Goal: Information Seeking & Learning: Compare options

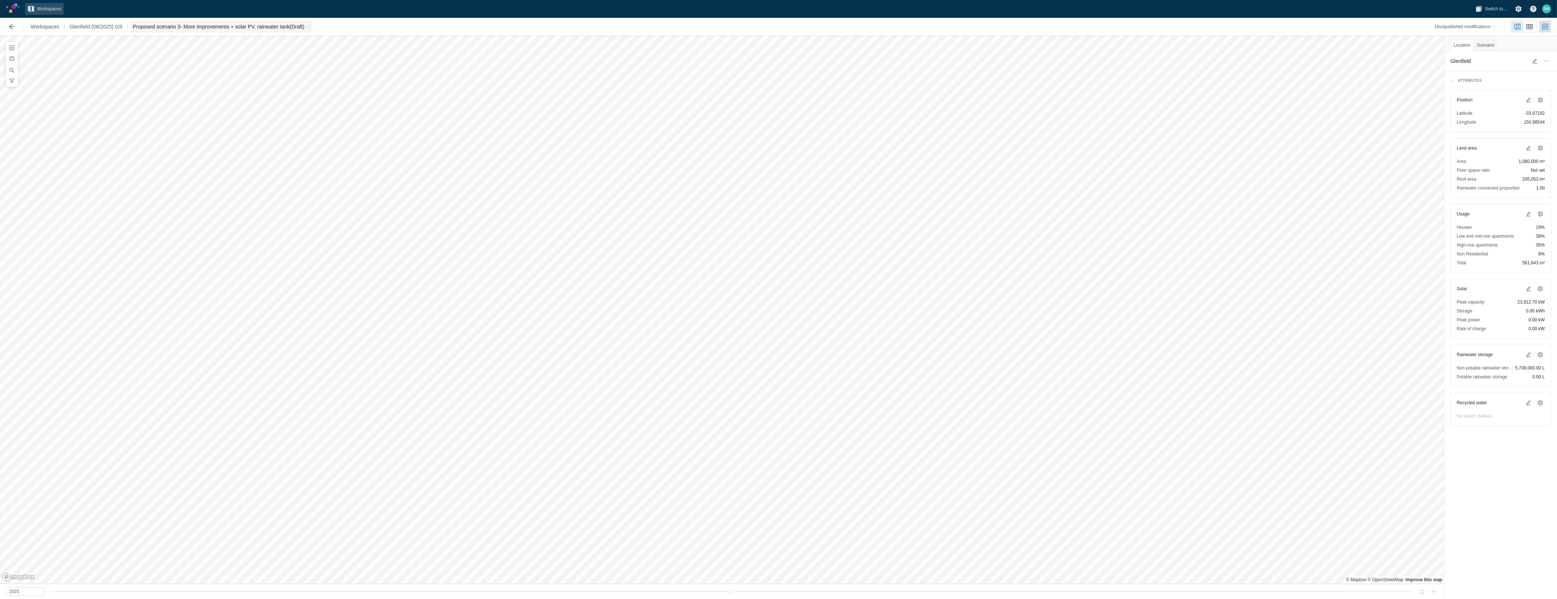
click at [310, 24] on span "Breadcrumb" at bounding box center [308, 26] width 4 height 4
click at [150, 128] on link "Green Star" at bounding box center [170, 132] width 74 height 10
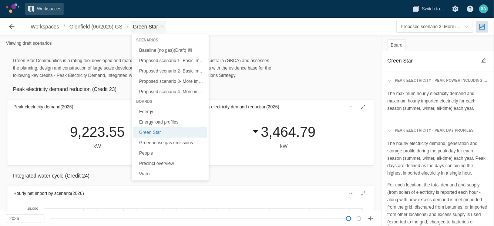
click at [160, 27] on span "Breadcrumb" at bounding box center [161, 26] width 4 height 4
click at [158, 51] on span "Baseline (no gas) (Draft)" at bounding box center [162, 50] width 47 height 5
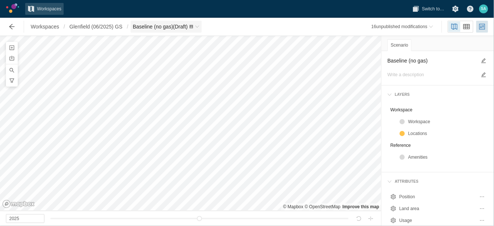
click at [199, 24] on span "Breadcrumb" at bounding box center [197, 26] width 4 height 4
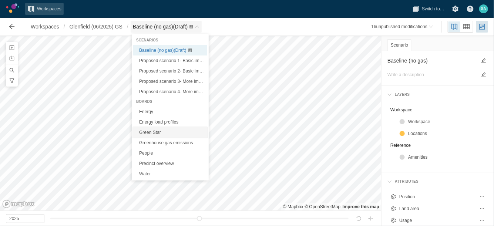
click at [148, 132] on link "Green Star" at bounding box center [170, 132] width 74 height 10
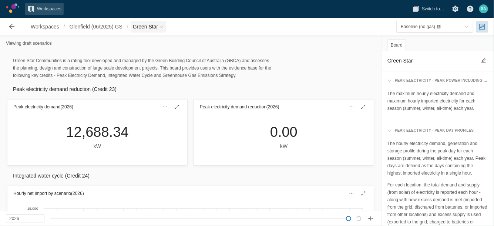
click at [165, 27] on span "Green Star" at bounding box center [149, 27] width 36 height 12
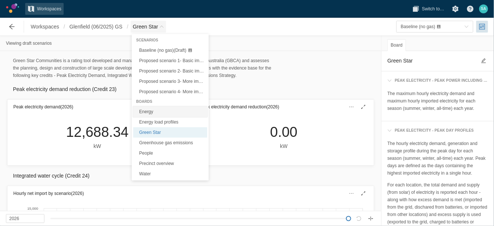
click at [161, 110] on link "Energy" at bounding box center [170, 112] width 74 height 10
type textarea "Energy"
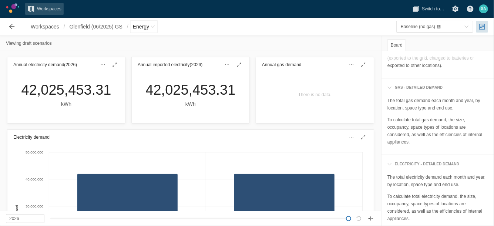
scroll to position [84, 0]
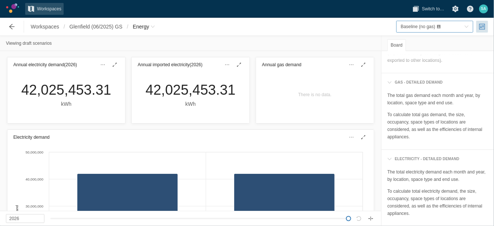
click at [466, 25] on span "toggle menu" at bounding box center [466, 26] width 4 height 4
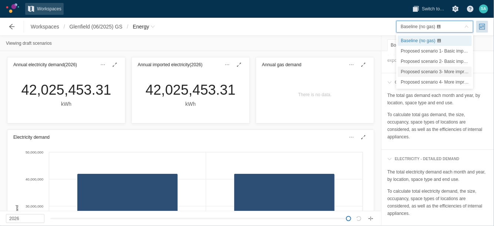
click at [436, 73] on span "Proposed scenario 3- More improvements + solar PV, rainwater tank" at bounding box center [468, 71] width 134 height 5
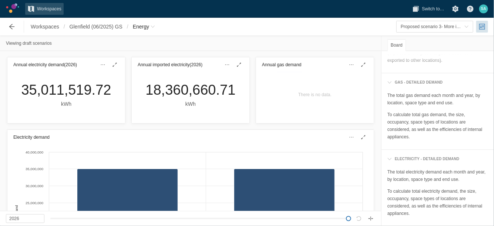
click at [341, 46] on div "Viewing draft scenarios" at bounding box center [190, 43] width 381 height 15
type input "2025"
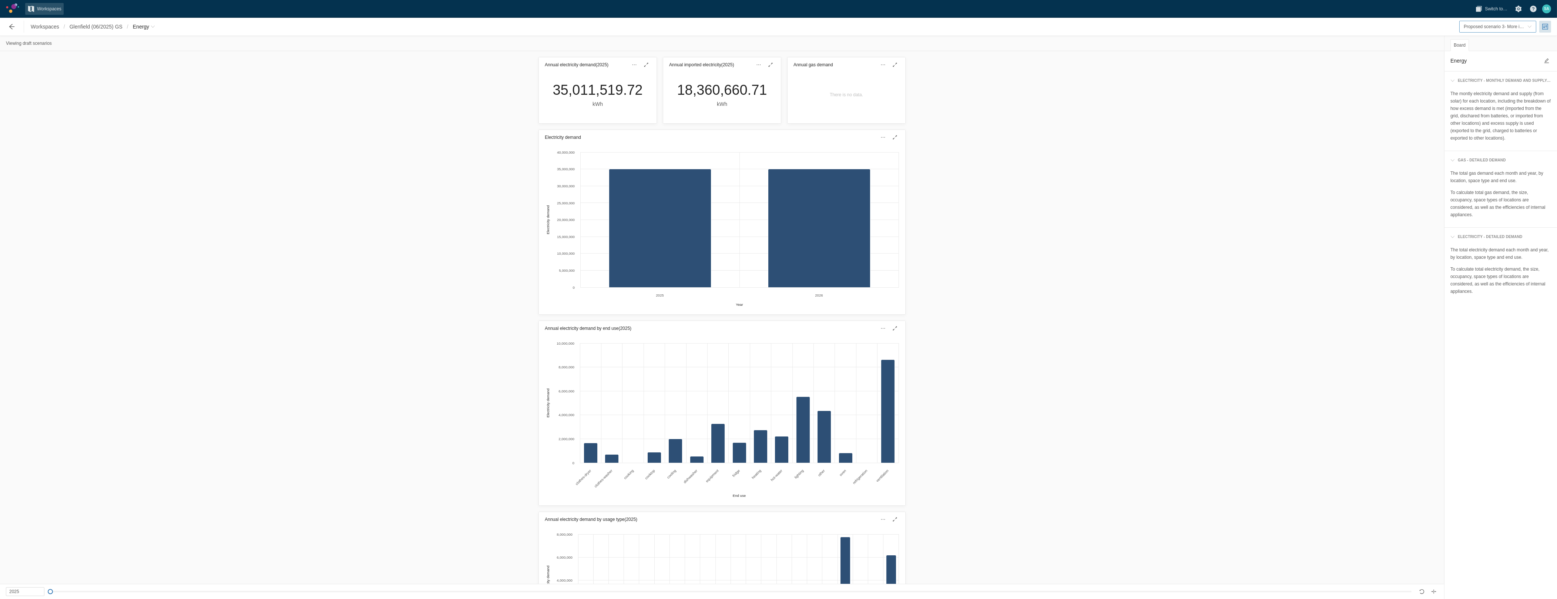
click at [1529, 28] on span "toggle menu" at bounding box center [1529, 26] width 4 height 4
click at [1486, 40] on span "Baseline (no gas)" at bounding box center [1481, 40] width 34 height 5
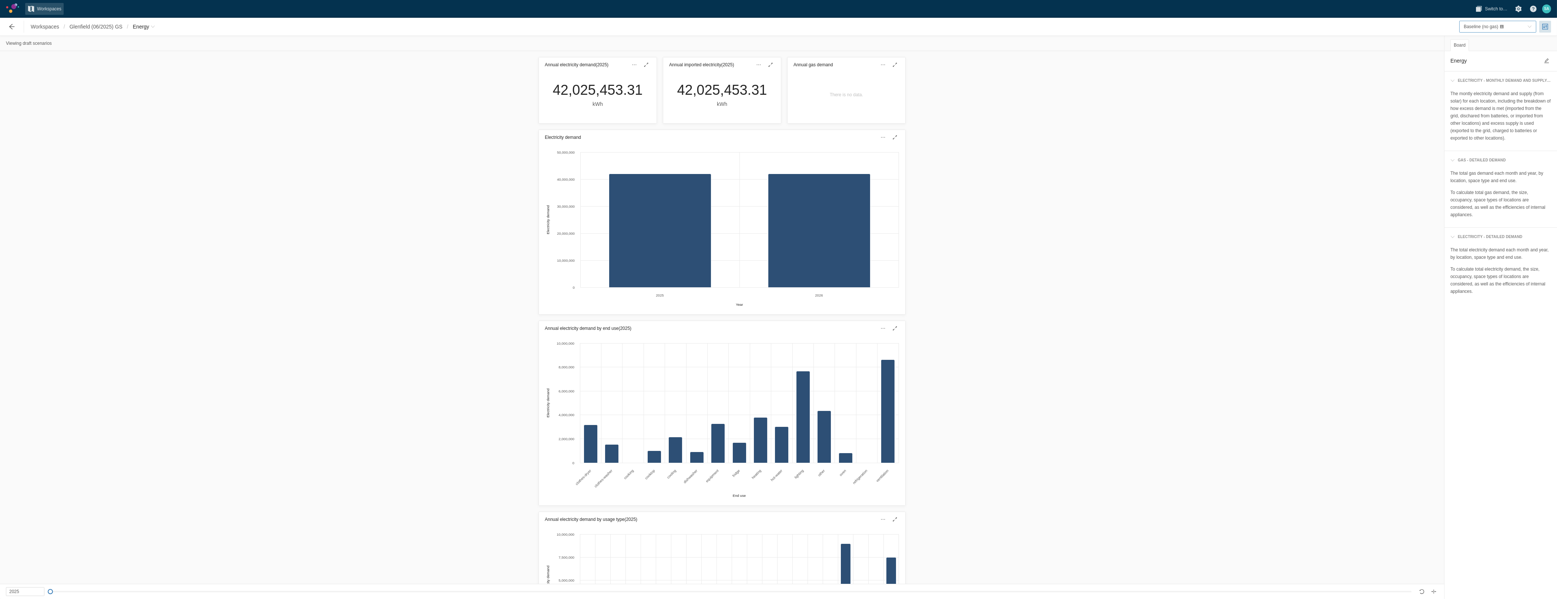
click at [1525, 28] on span "Baseline (no gas)" at bounding box center [1496, 26] width 64 height 7
click at [1490, 74] on span "Proposed scenario 3- More improvements + solar PV, rainwater tank" at bounding box center [1531, 71] width 134 height 5
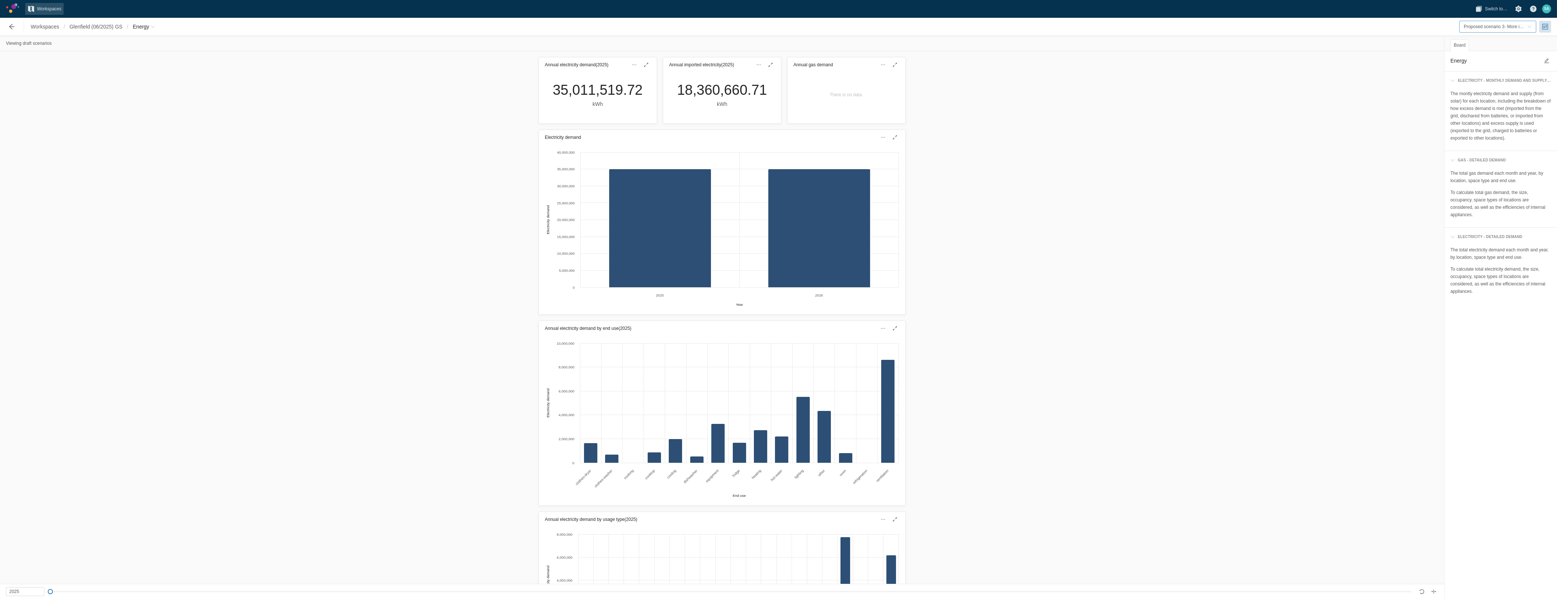
click at [1529, 27] on span "toggle menu" at bounding box center [1529, 26] width 4 height 4
click at [1484, 40] on span "Baseline (no gas)" at bounding box center [1481, 40] width 34 height 5
